Goal: Use online tool/utility: Utilize a website feature to perform a specific function

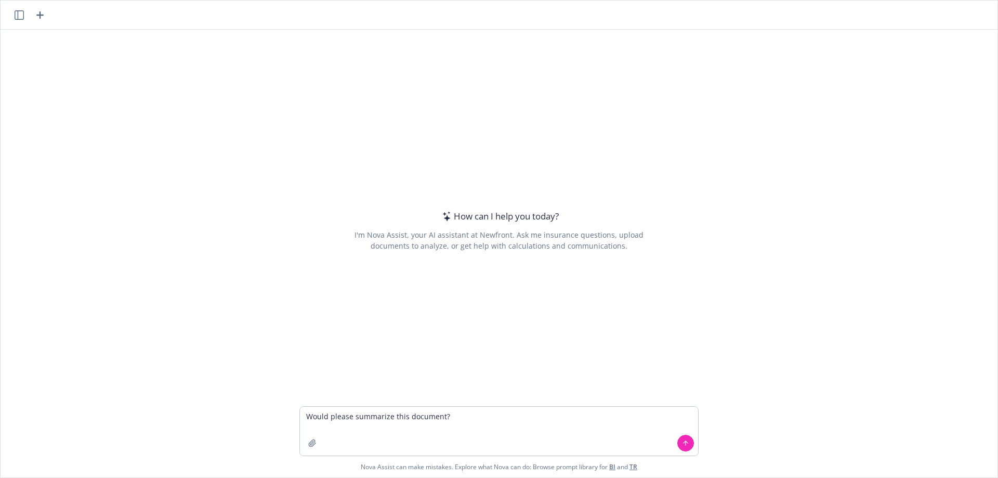
type textarea "Would please summarize this document?"
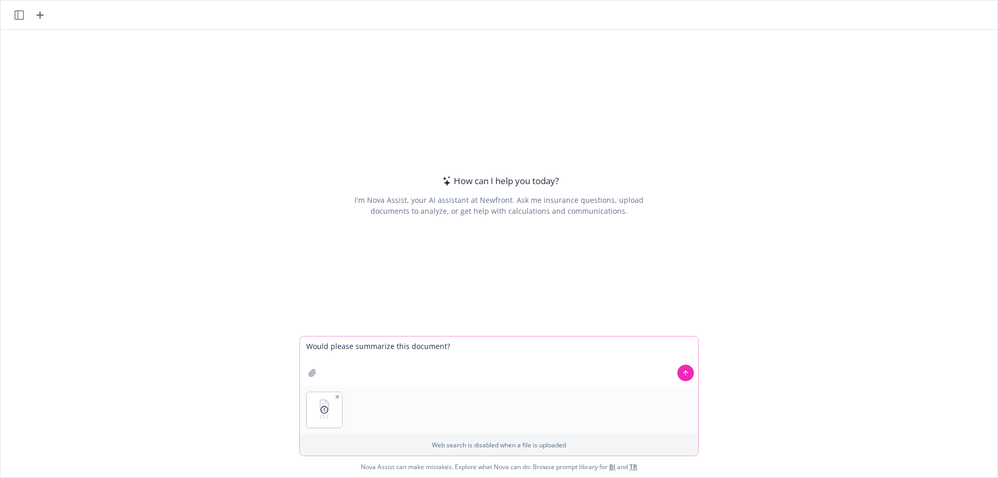
click at [685, 371] on icon at bounding box center [685, 372] width 7 height 7
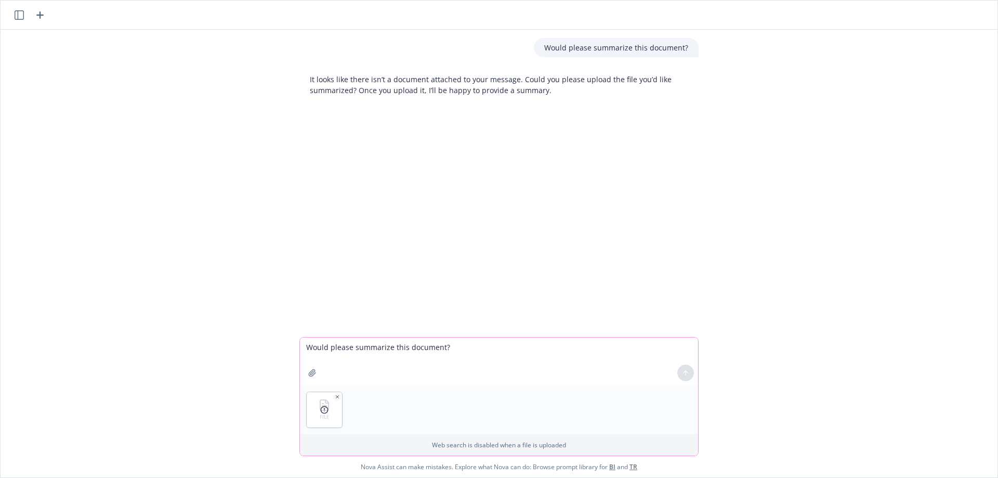
click at [321, 412] on circle at bounding box center [324, 409] width 7 height 7
click at [601, 364] on textarea "Would please summarize this document?" at bounding box center [499, 361] width 398 height 48
click at [316, 372] on button "button" at bounding box center [312, 372] width 17 height 17
click at [363, 410] on icon at bounding box center [365, 410] width 8 height 8
click at [375, 399] on icon "button" at bounding box center [377, 396] width 5 height 5
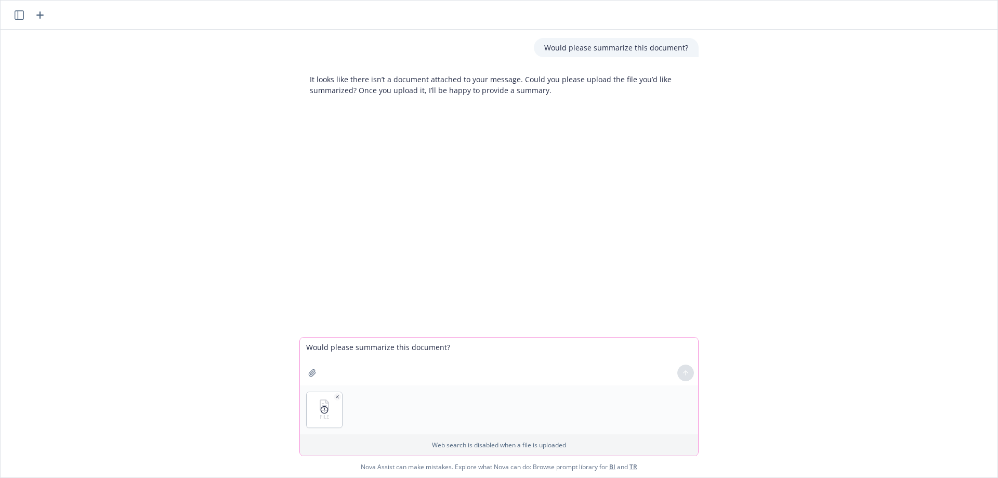
click at [335, 396] on icon "button" at bounding box center [337, 396] width 5 height 5
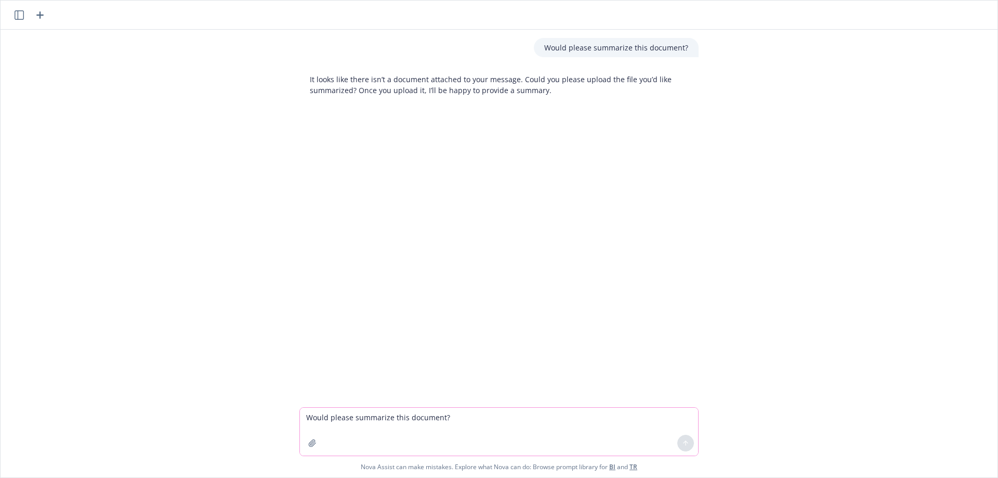
click at [470, 182] on div "Would please summarize this document? It looks like there isn’t a document atta…" at bounding box center [499, 218] width 997 height 377
click at [546, 424] on textarea "Would please summarize this document?" at bounding box center [499, 432] width 398 height 48
click at [311, 443] on icon "button" at bounding box center [312, 442] width 7 height 7
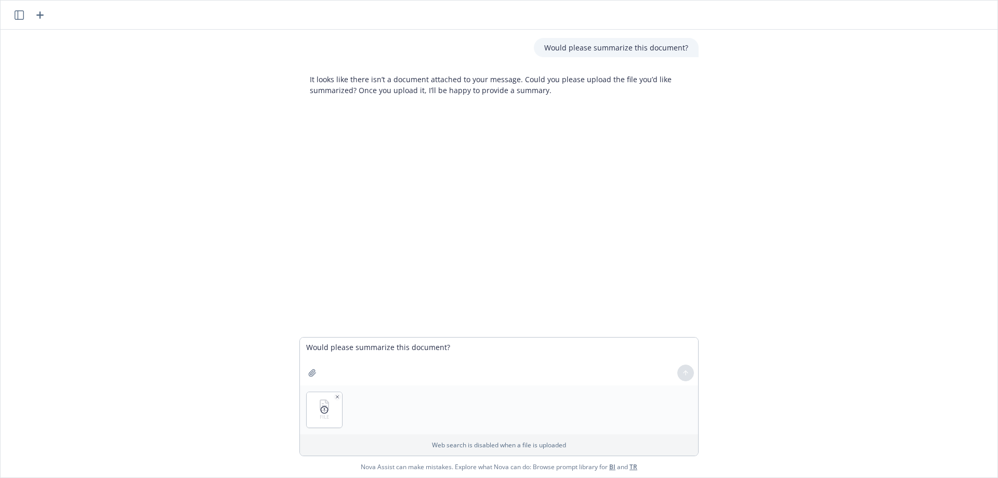
click at [323, 410] on icon at bounding box center [324, 410] width 8 height 8
click at [375, 293] on div "Would please summarize this document? It looks like there isn’t a document atta…" at bounding box center [499, 183] width 997 height 307
click at [680, 377] on div at bounding box center [685, 372] width 25 height 25
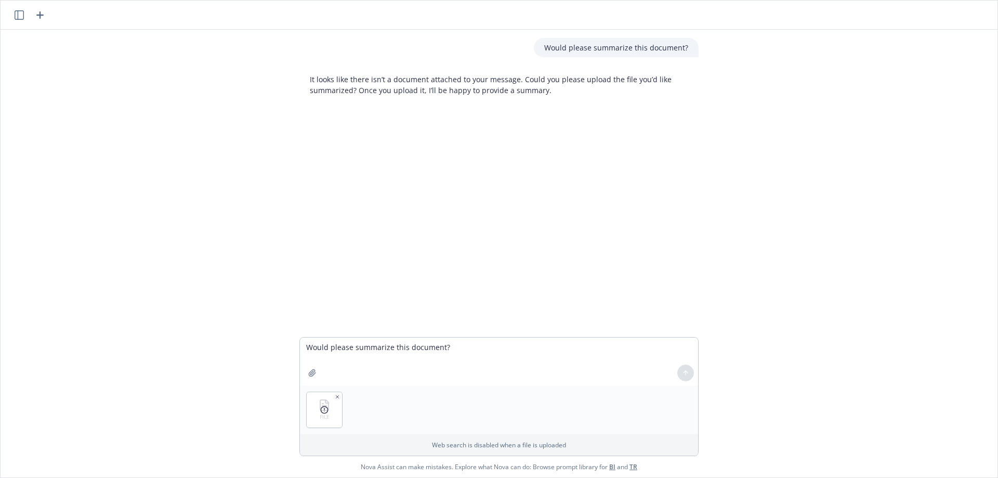
click at [329, 398] on div at bounding box center [324, 409] width 35 height 35
click at [336, 397] on icon "button" at bounding box center [337, 396] width 3 height 3
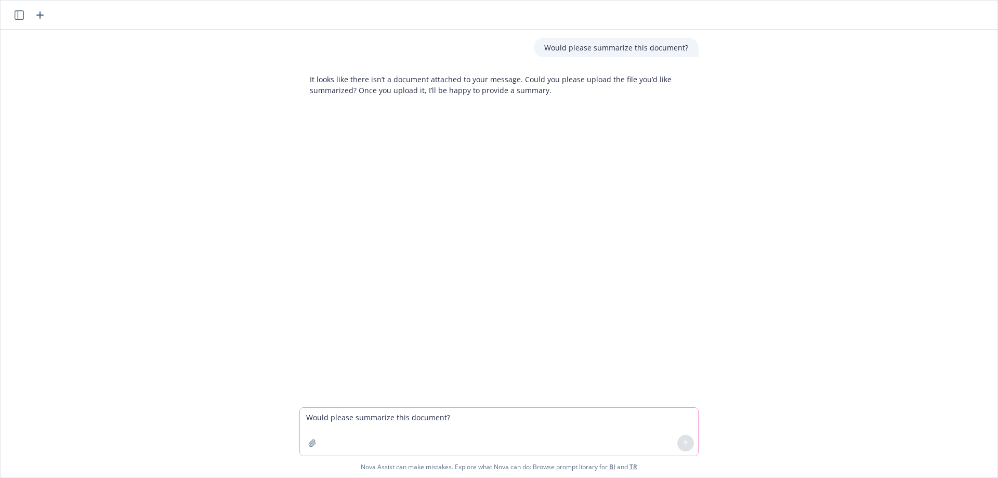
click at [310, 441] on icon "button" at bounding box center [312, 443] width 8 height 8
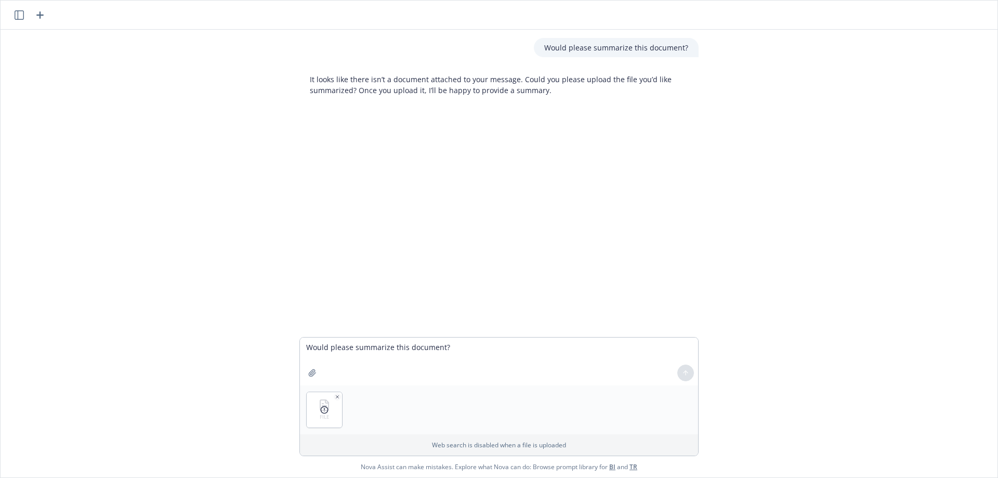
click at [320, 408] on icon at bounding box center [324, 410] width 8 height 8
